Goal: Task Accomplishment & Management: Manage account settings

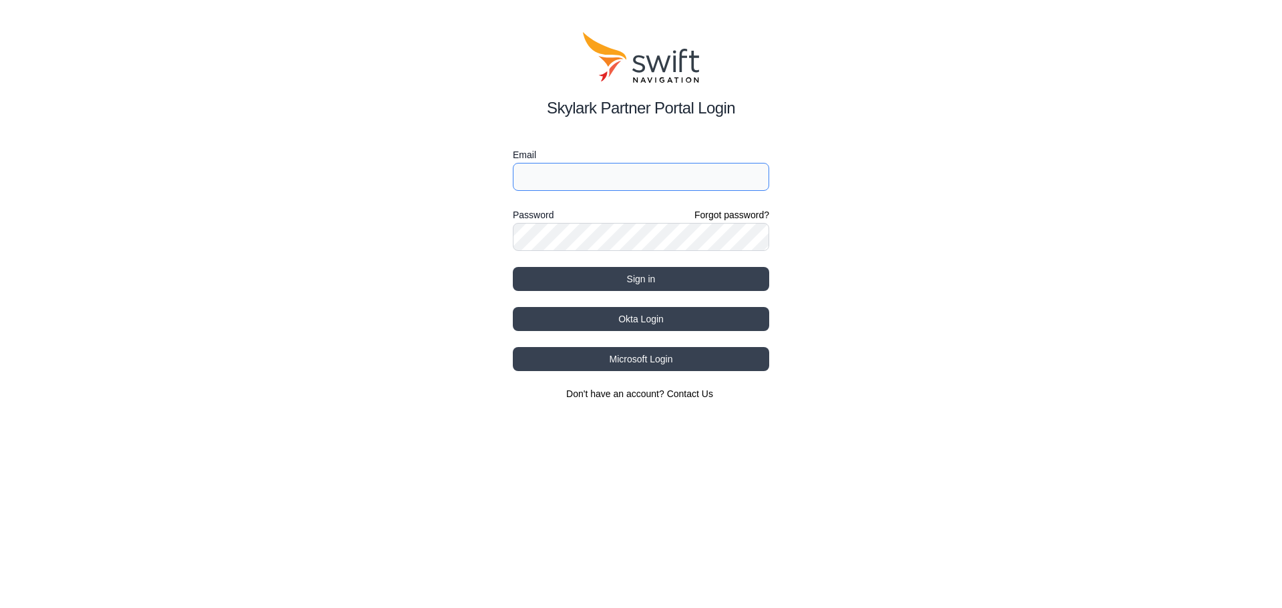
click at [627, 178] on input "Email" at bounding box center [641, 177] width 256 height 28
type input "[EMAIL_ADDRESS][DOMAIN_NAME]"
click at [514, 15] on div "Skylark Partner Portal Login Email [EMAIL_ADDRESS][DOMAIN_NAME] Password Forgot…" at bounding box center [641, 216] width 1282 height 433
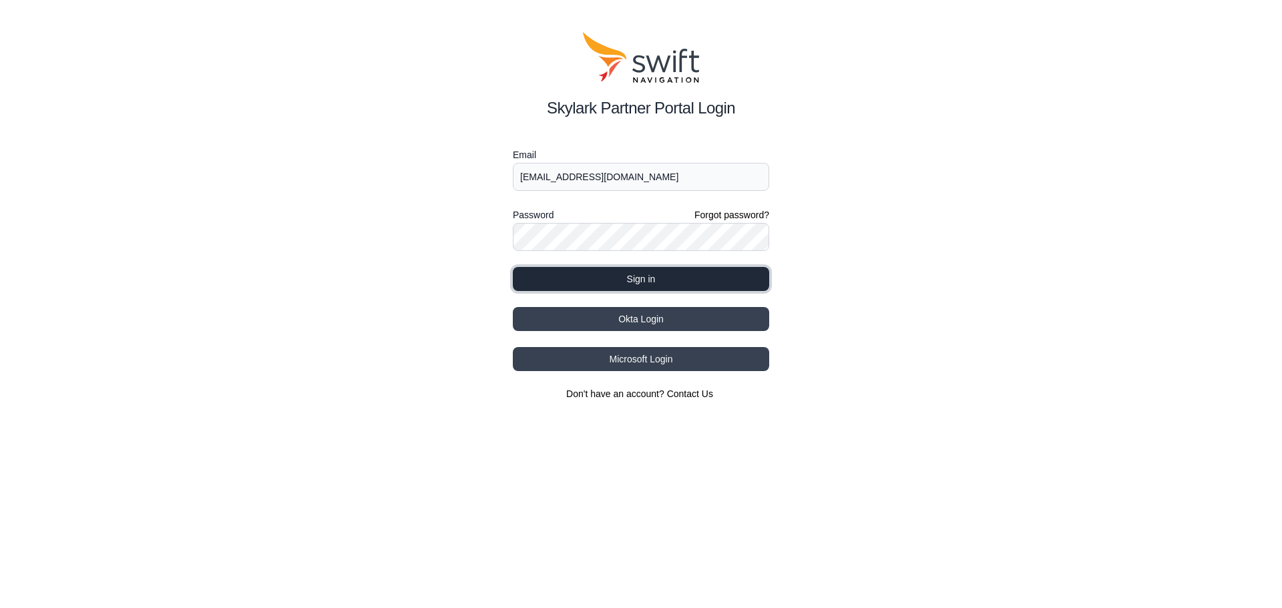
click at [677, 282] on button "Sign in" at bounding box center [641, 279] width 256 height 24
select select
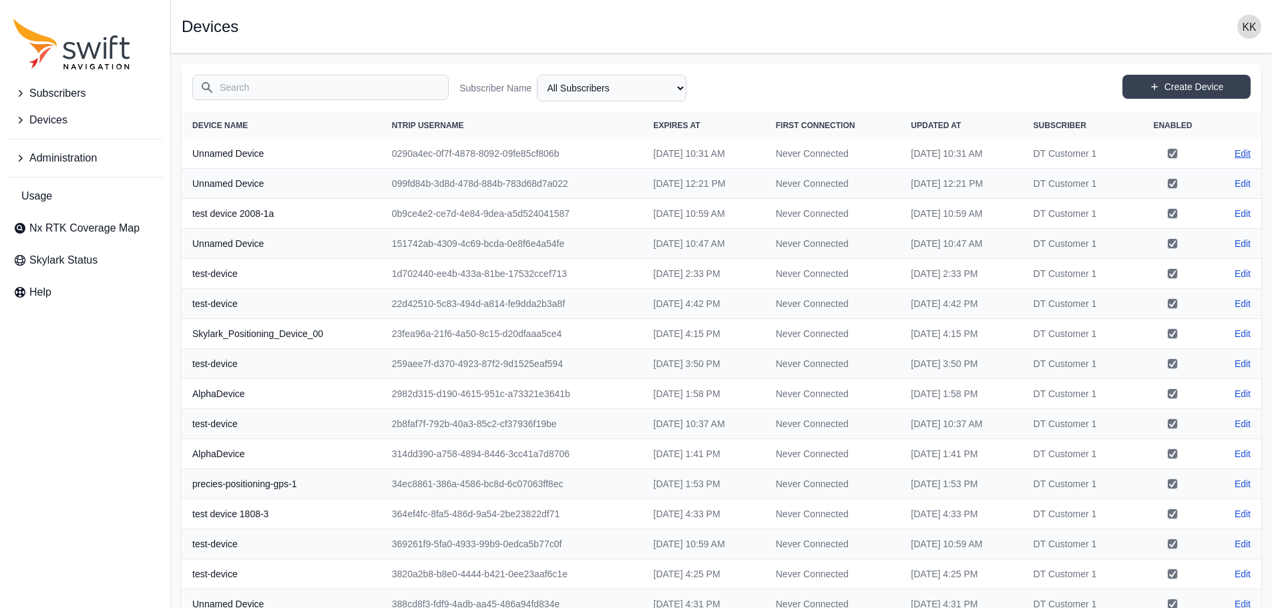
click at [1234, 149] on link "Edit" at bounding box center [1242, 153] width 16 height 13
select select "7370a5e0-7d90-4a6a-a66b-686c86aa43d2"
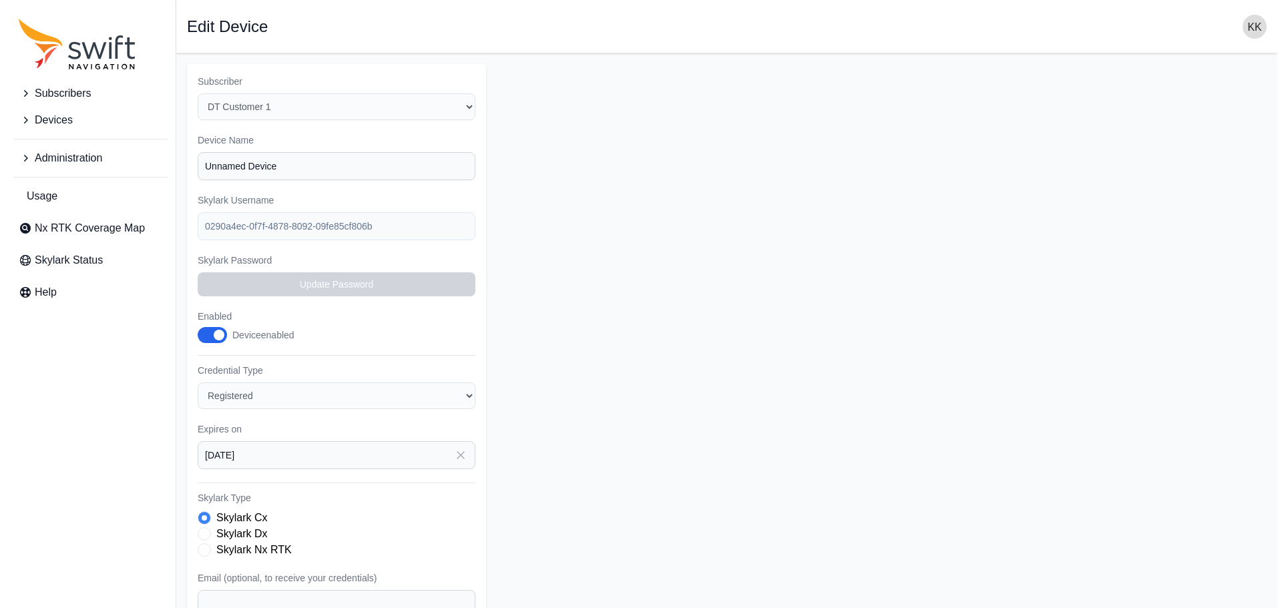
scroll to position [182, 0]
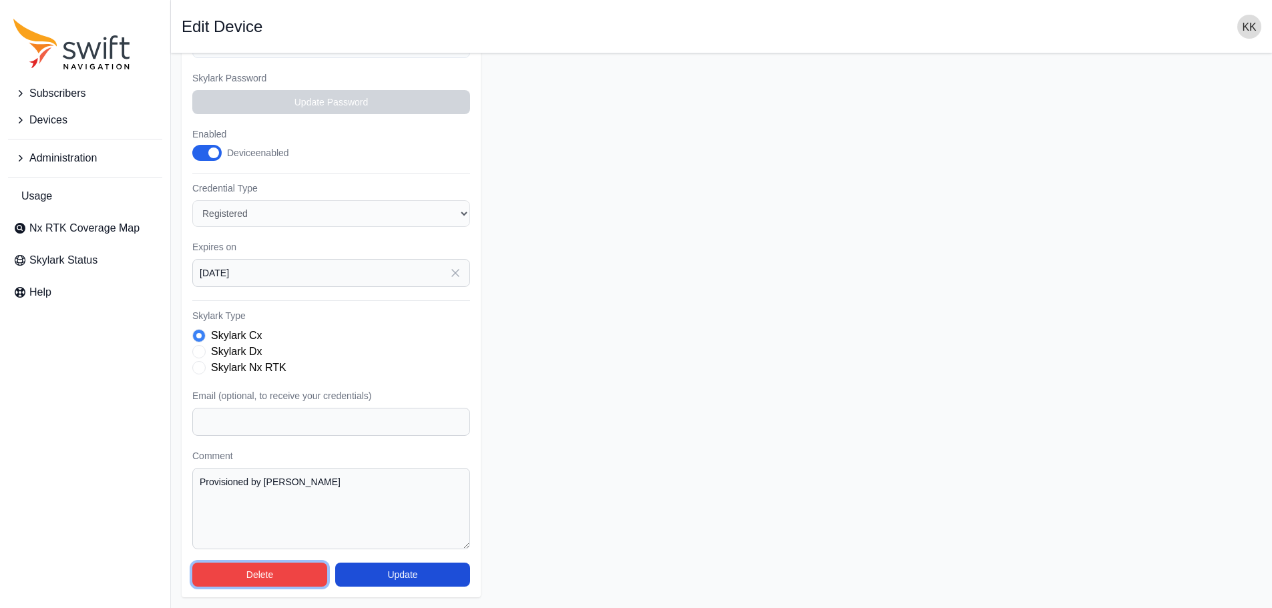
click at [255, 569] on button "Delete" at bounding box center [259, 575] width 135 height 24
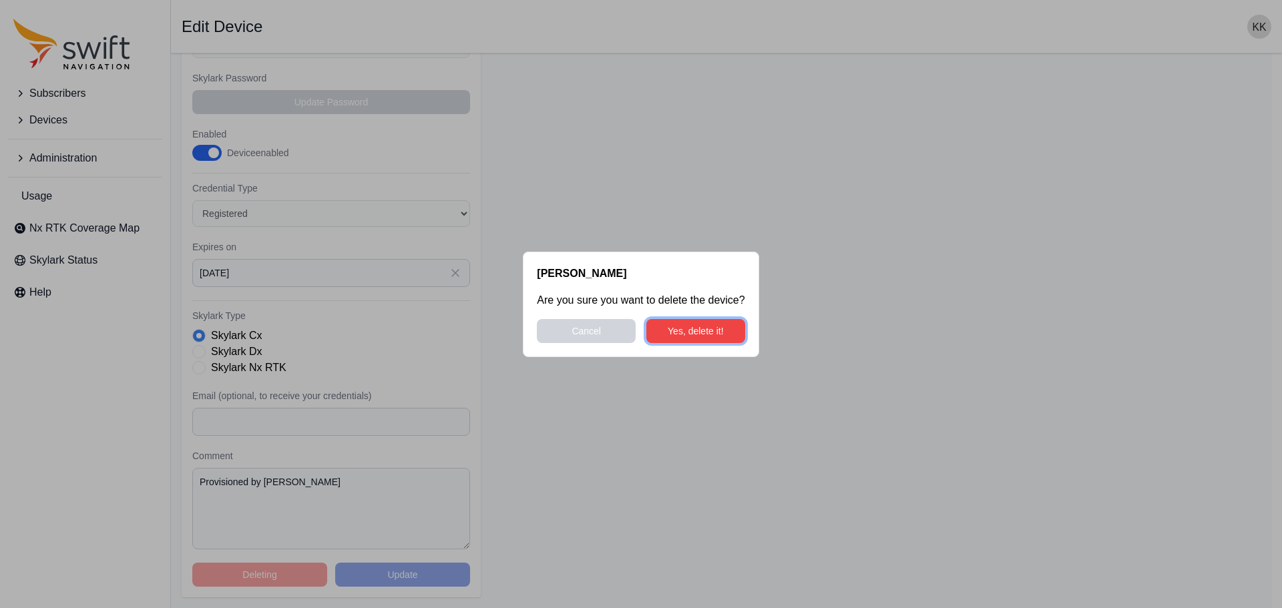
click at [712, 331] on button "Yes, delete it!" at bounding box center [695, 331] width 99 height 24
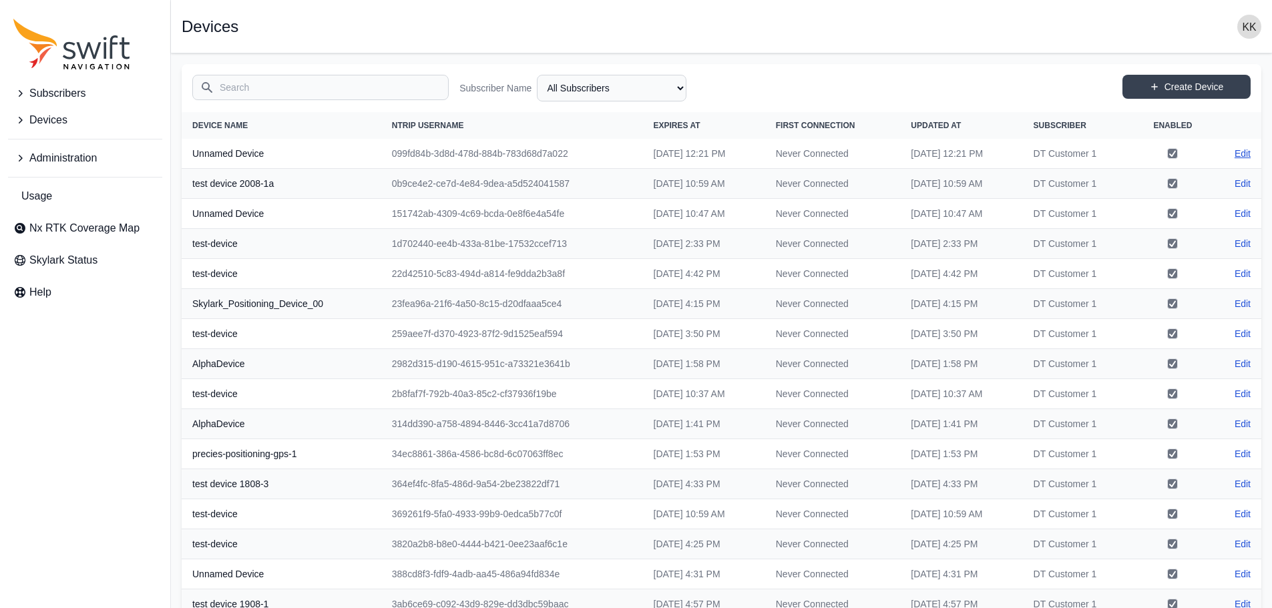
click at [1245, 149] on link "Edit" at bounding box center [1242, 153] width 16 height 13
select select "7370a5e0-7d90-4a6a-a66b-686c86aa43d2"
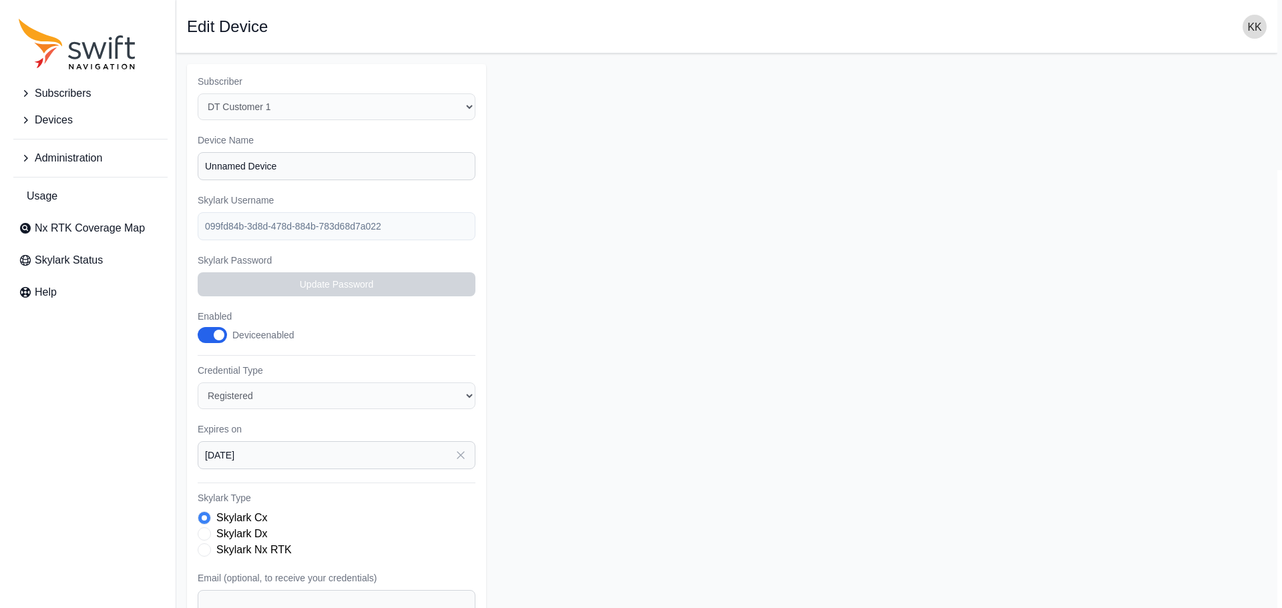
scroll to position [182, 0]
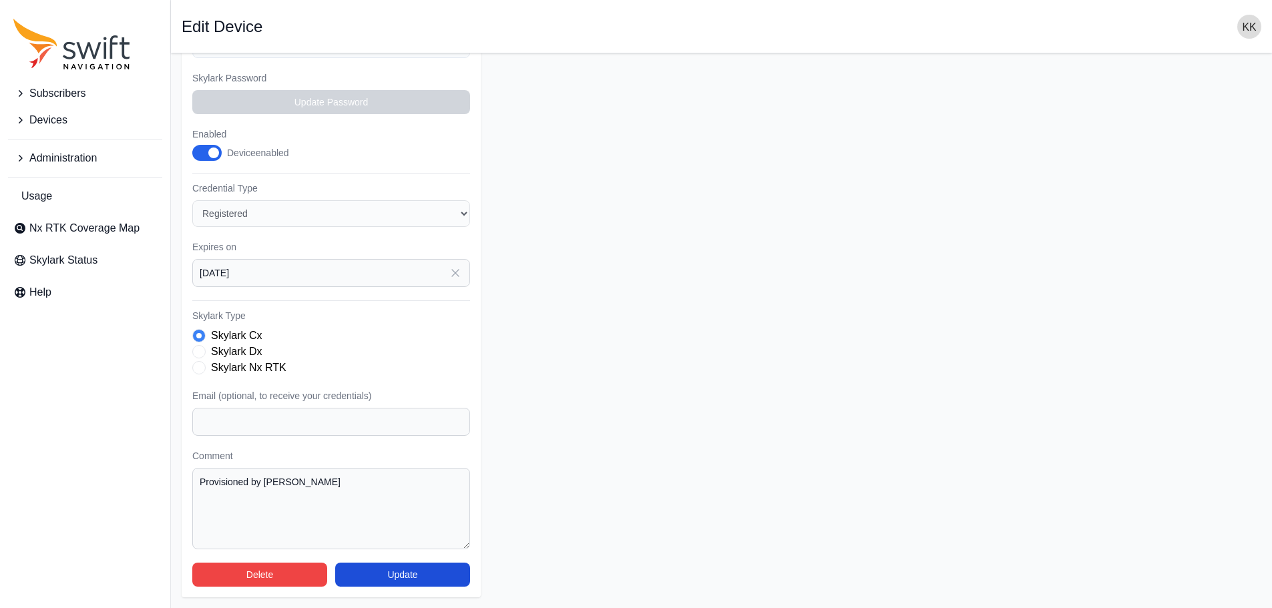
click at [267, 555] on div "Subscriber Select a Subscriber 543gfdsgfdsg423543erw DT Customer 1 Eine Firma […" at bounding box center [331, 240] width 299 height 716
click at [262, 573] on button "Delete" at bounding box center [259, 575] width 135 height 24
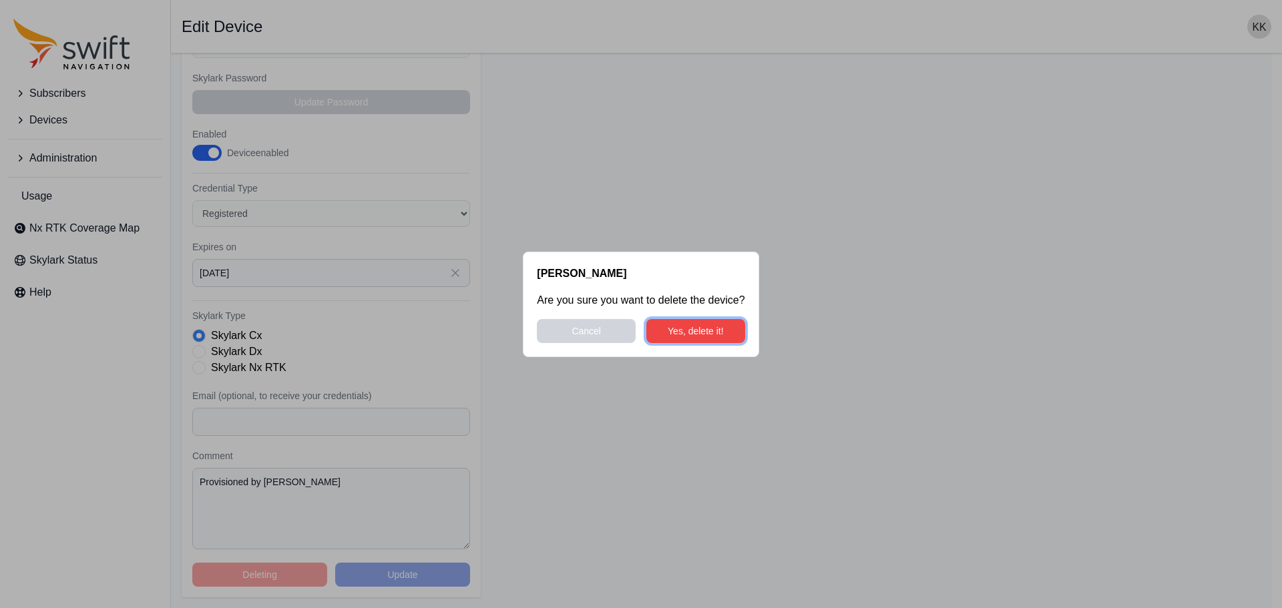
click at [706, 330] on button "Yes, delete it!" at bounding box center [695, 331] width 99 height 24
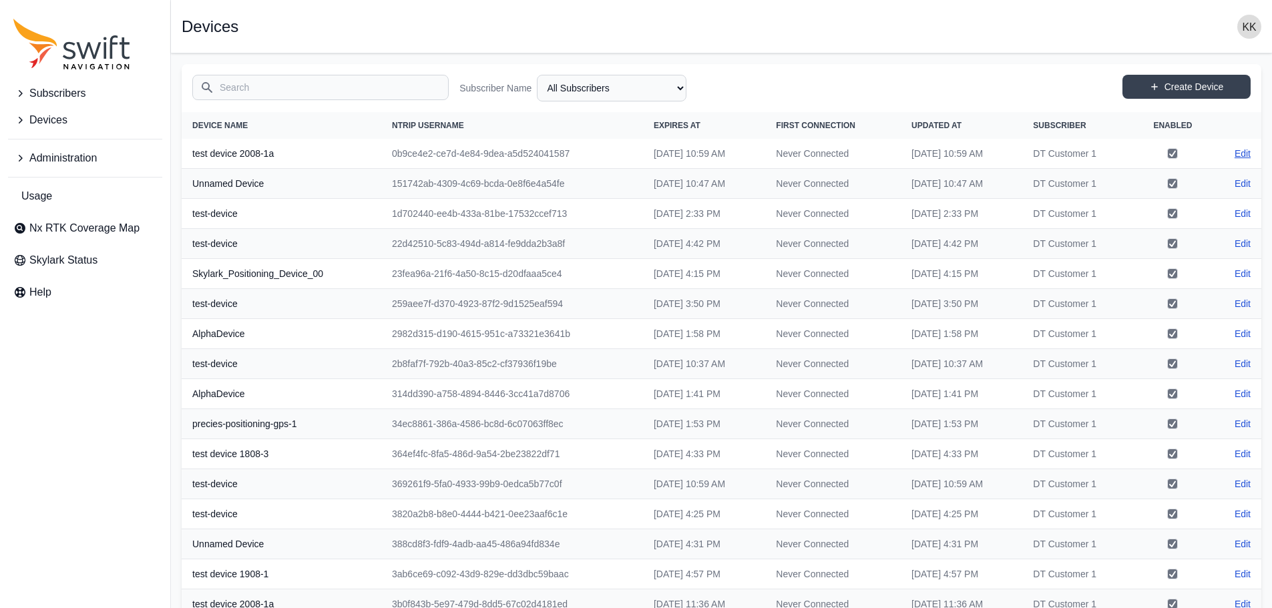
click at [1243, 152] on link "Edit" at bounding box center [1242, 153] width 16 height 13
select select "7370a5e0-7d90-4a6a-a66b-686c86aa43d2"
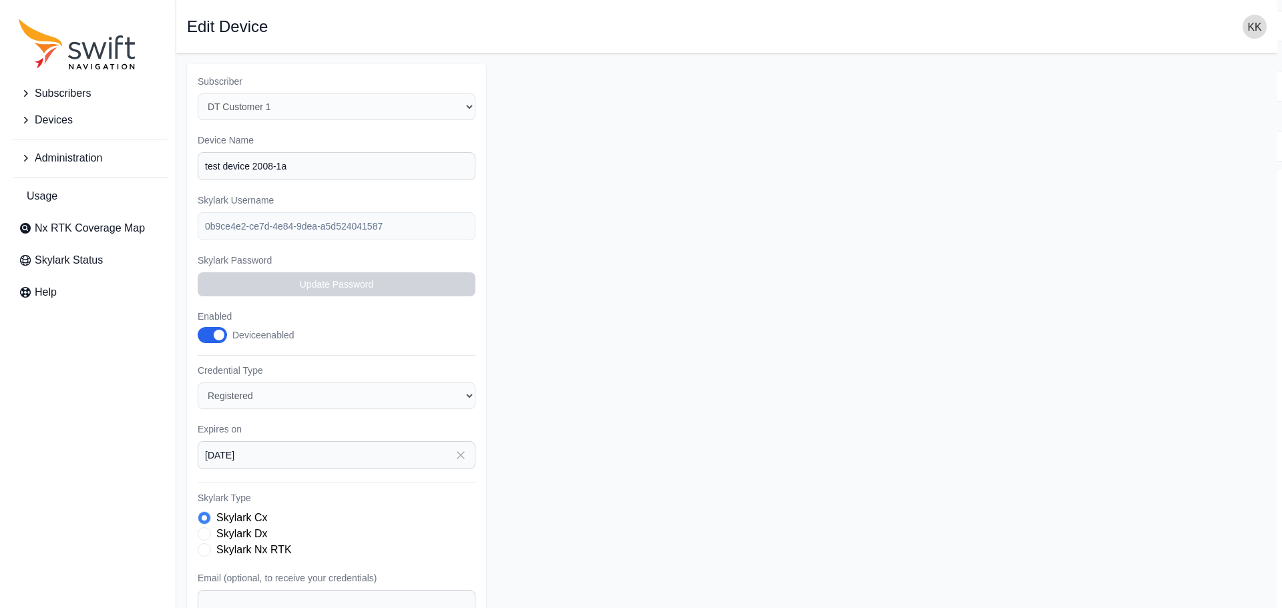
scroll to position [182, 0]
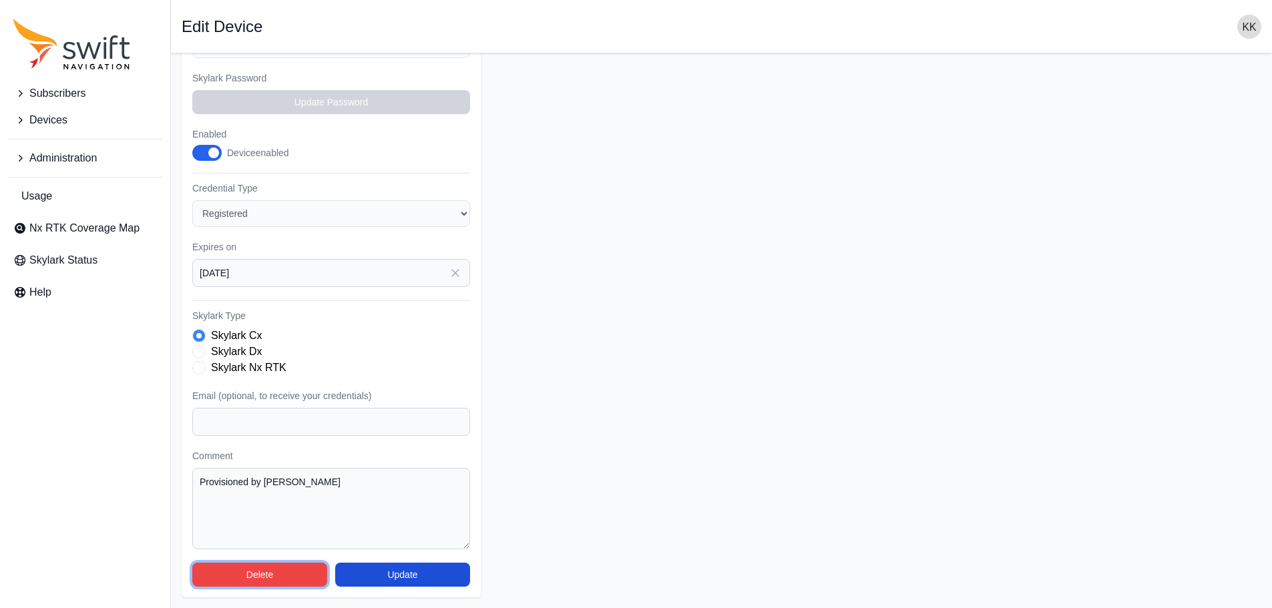
click at [275, 580] on button "Delete" at bounding box center [259, 575] width 135 height 24
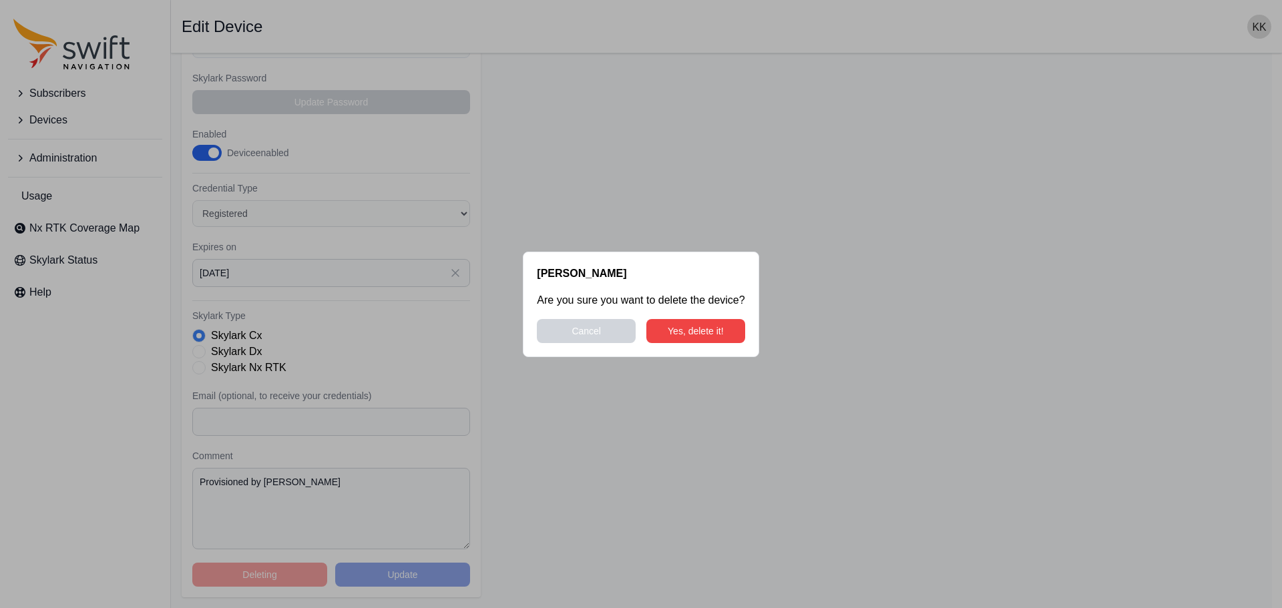
click at [718, 309] on div "[PERSON_NAME] Are you sure you want to delete the device? Cancel Yes, delete it!" at bounding box center [641, 304] width 236 height 105
click at [702, 334] on button "Yes, delete it!" at bounding box center [695, 331] width 99 height 24
